Goal: Transaction & Acquisition: Purchase product/service

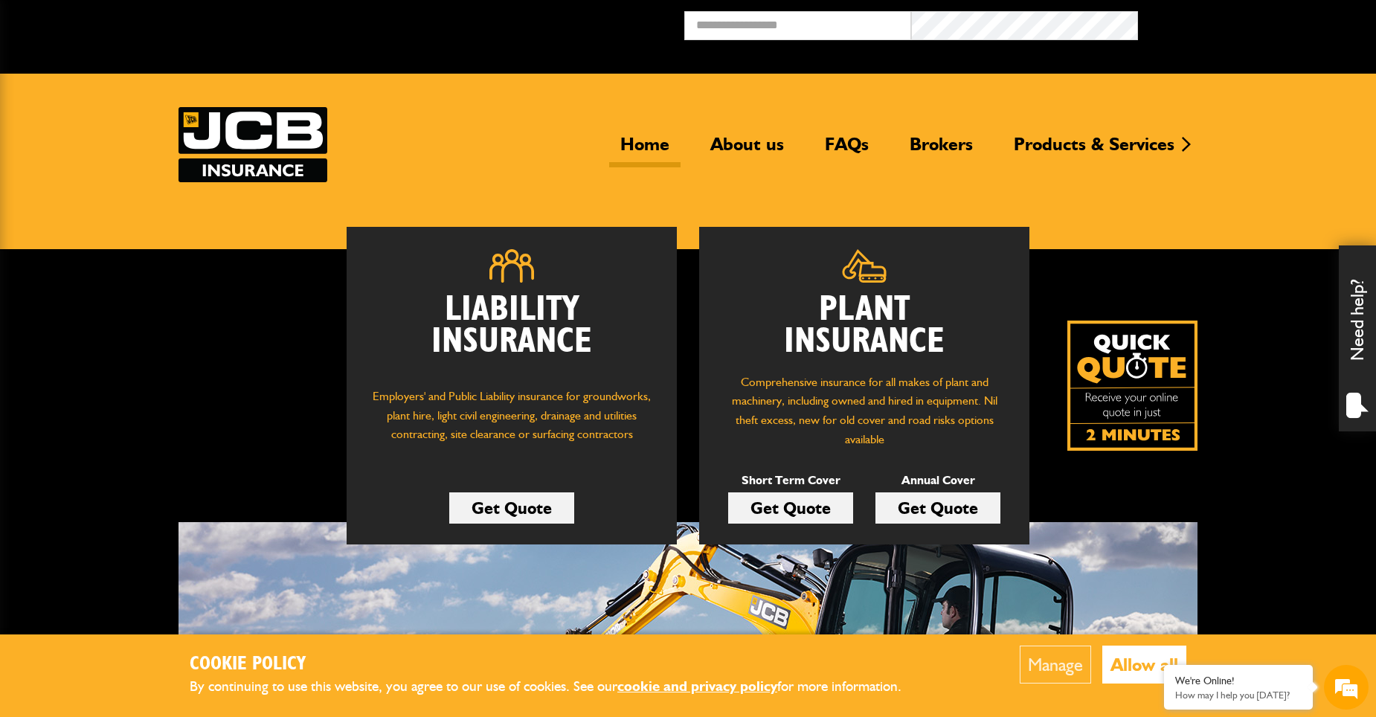
click at [758, 504] on link "Get Quote" at bounding box center [790, 507] width 125 height 31
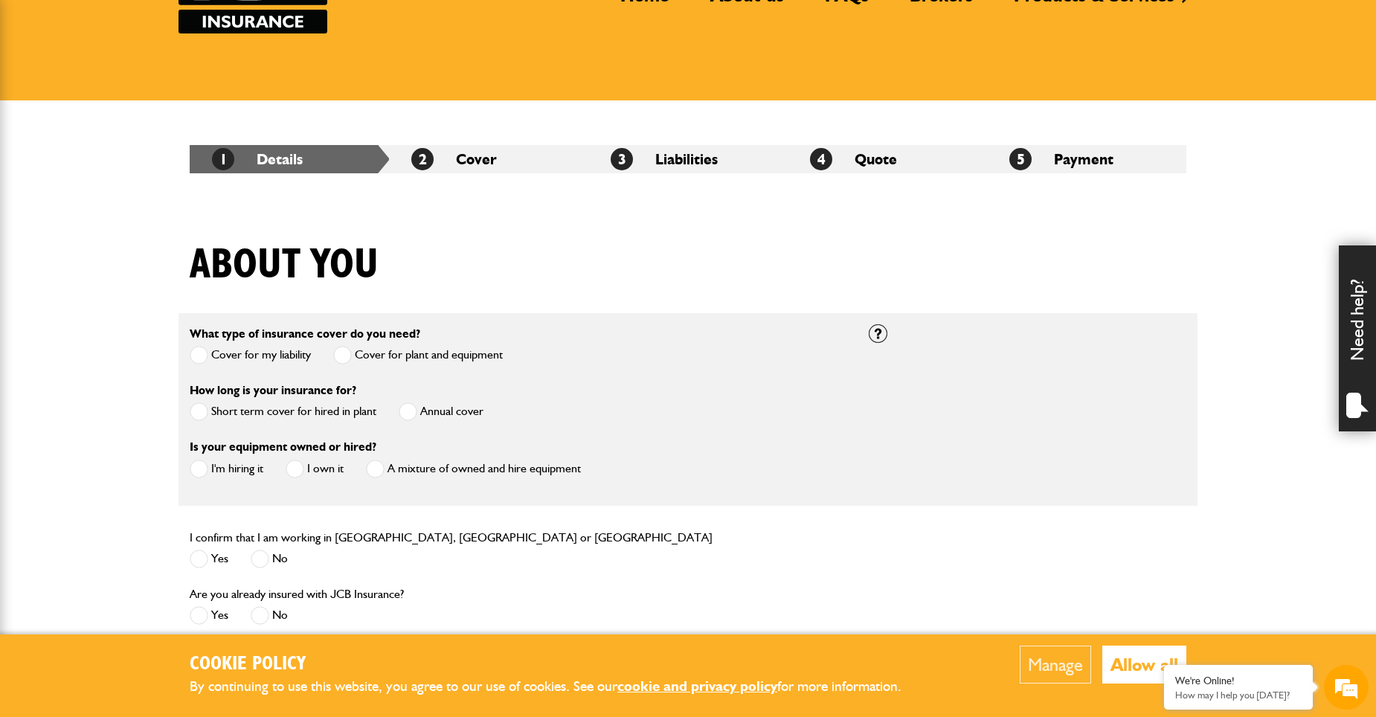
click at [198, 411] on span at bounding box center [199, 411] width 19 height 19
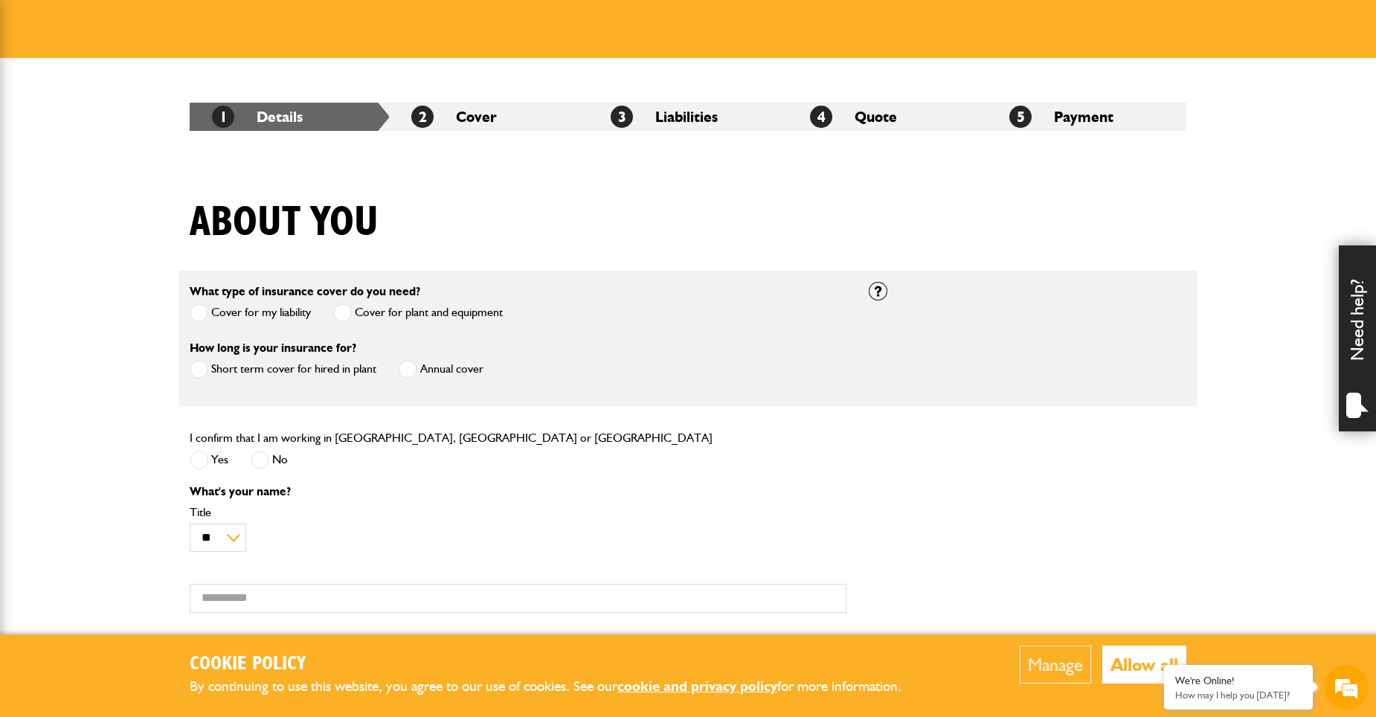
scroll to position [223, 0]
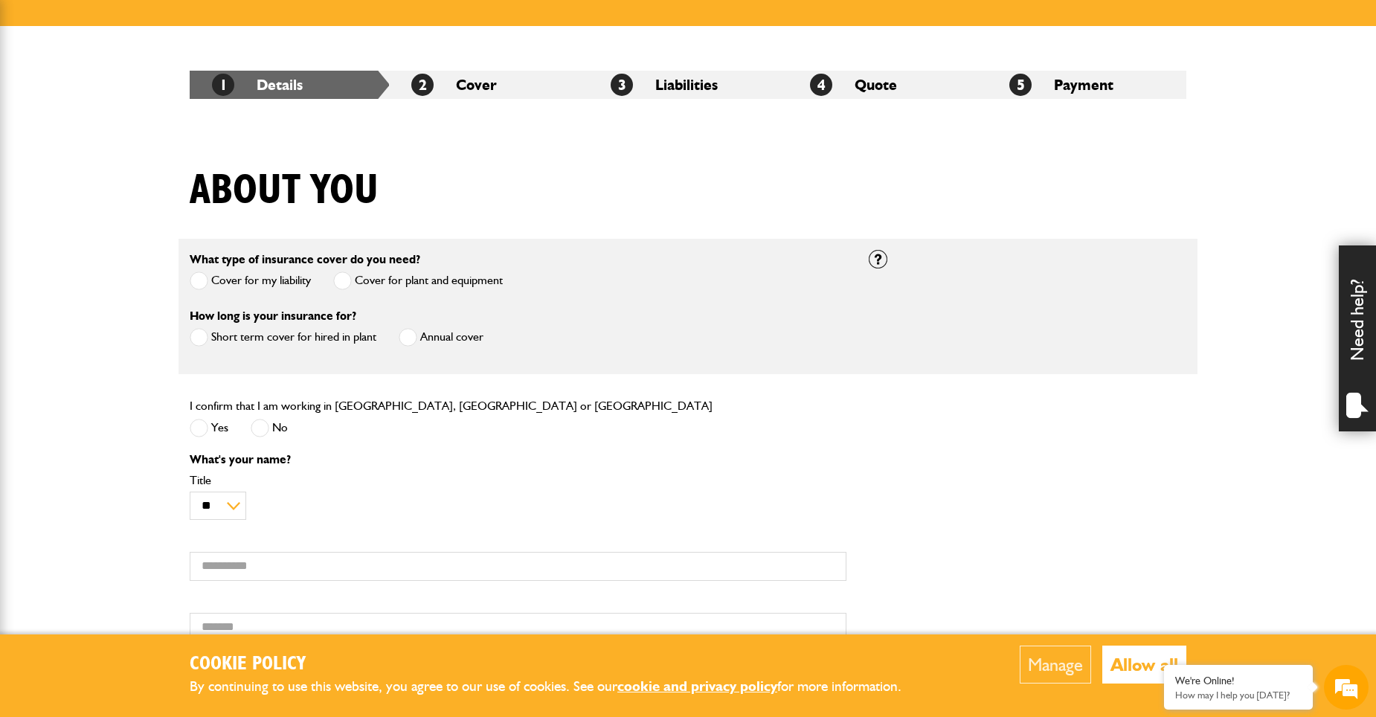
click at [197, 428] on span at bounding box center [199, 428] width 19 height 19
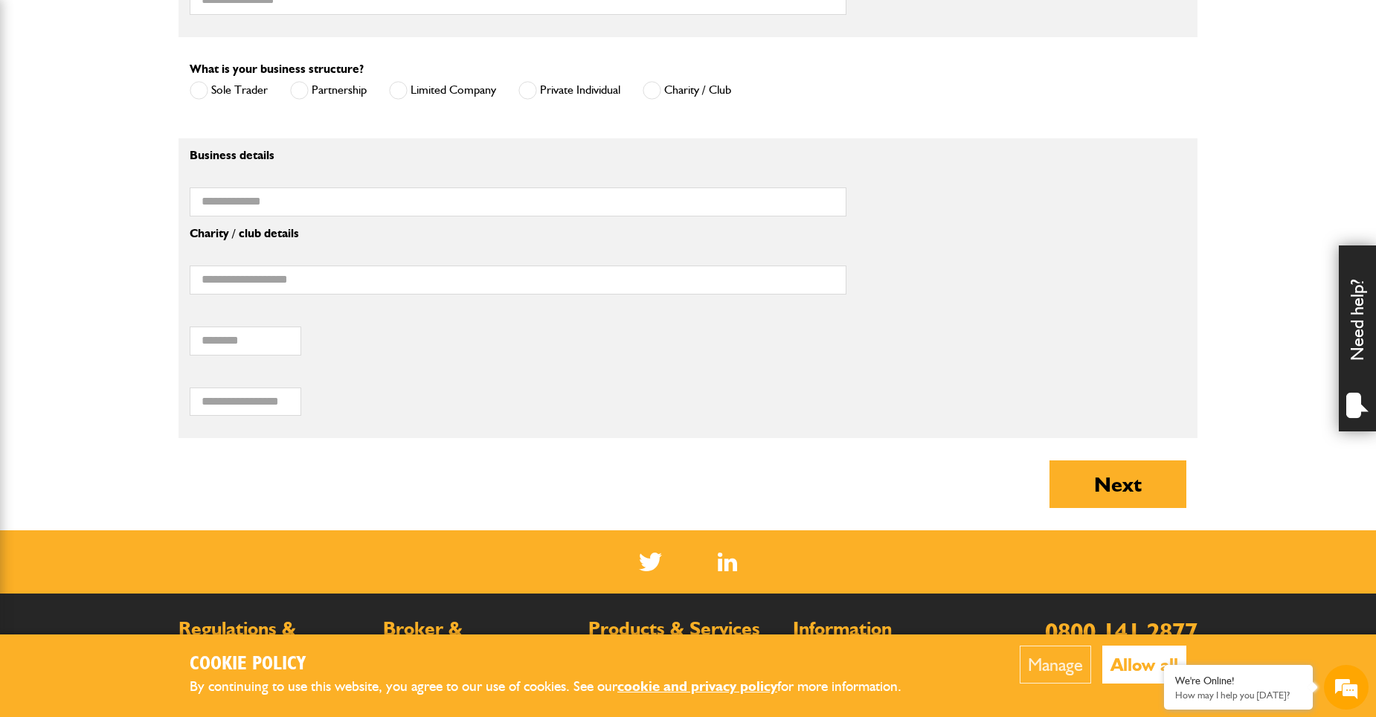
scroll to position [815, 0]
